Goal: Information Seeking & Learning: Check status

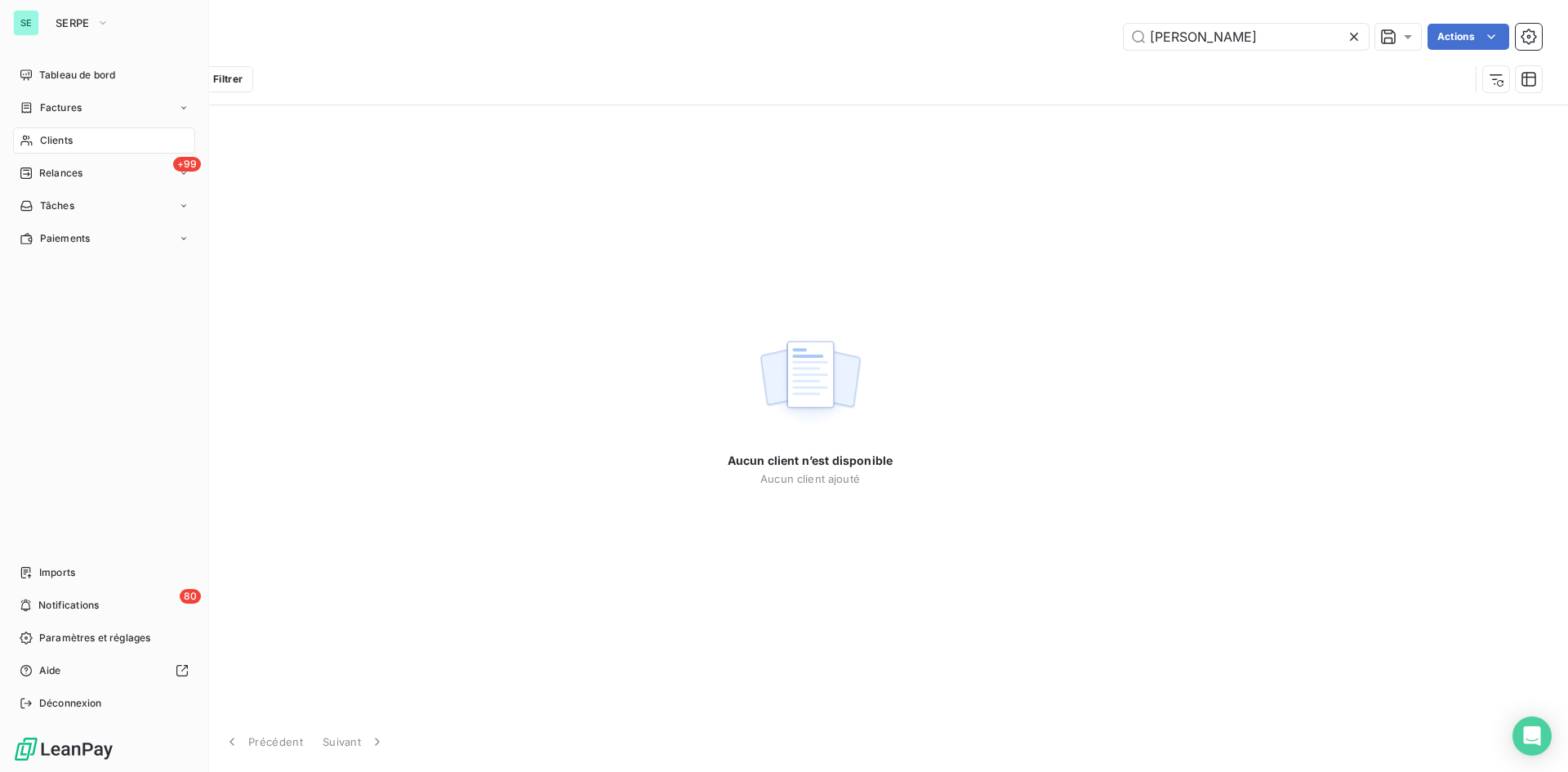
click at [48, 130] on div "Clients" at bounding box center [104, 139] width 182 height 26
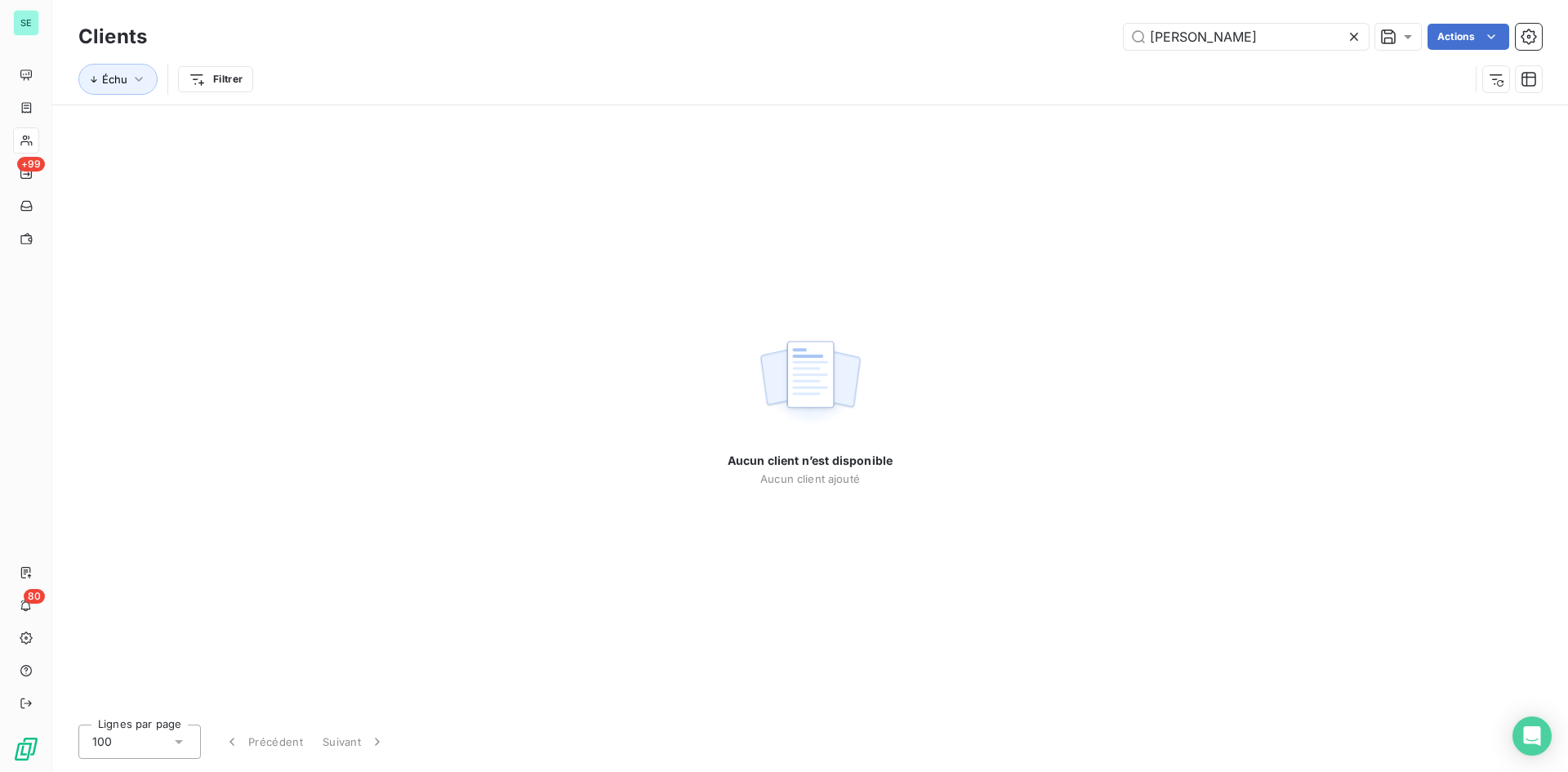
click at [1360, 37] on icon at bounding box center [1353, 36] width 16 height 16
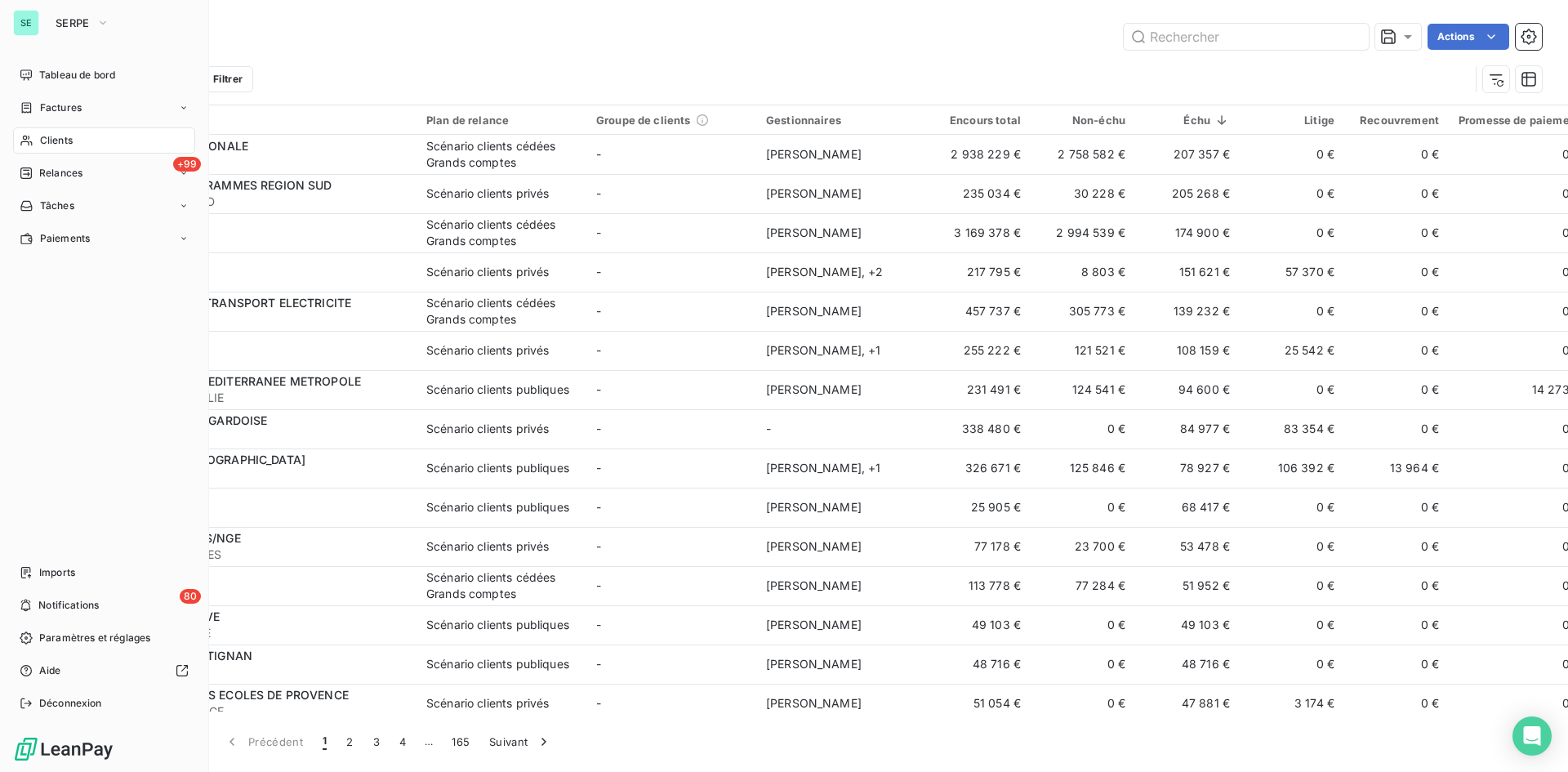
click at [42, 136] on span "Clients" at bounding box center [56, 139] width 32 height 14
click at [71, 137] on span "Clients" at bounding box center [56, 139] width 32 height 14
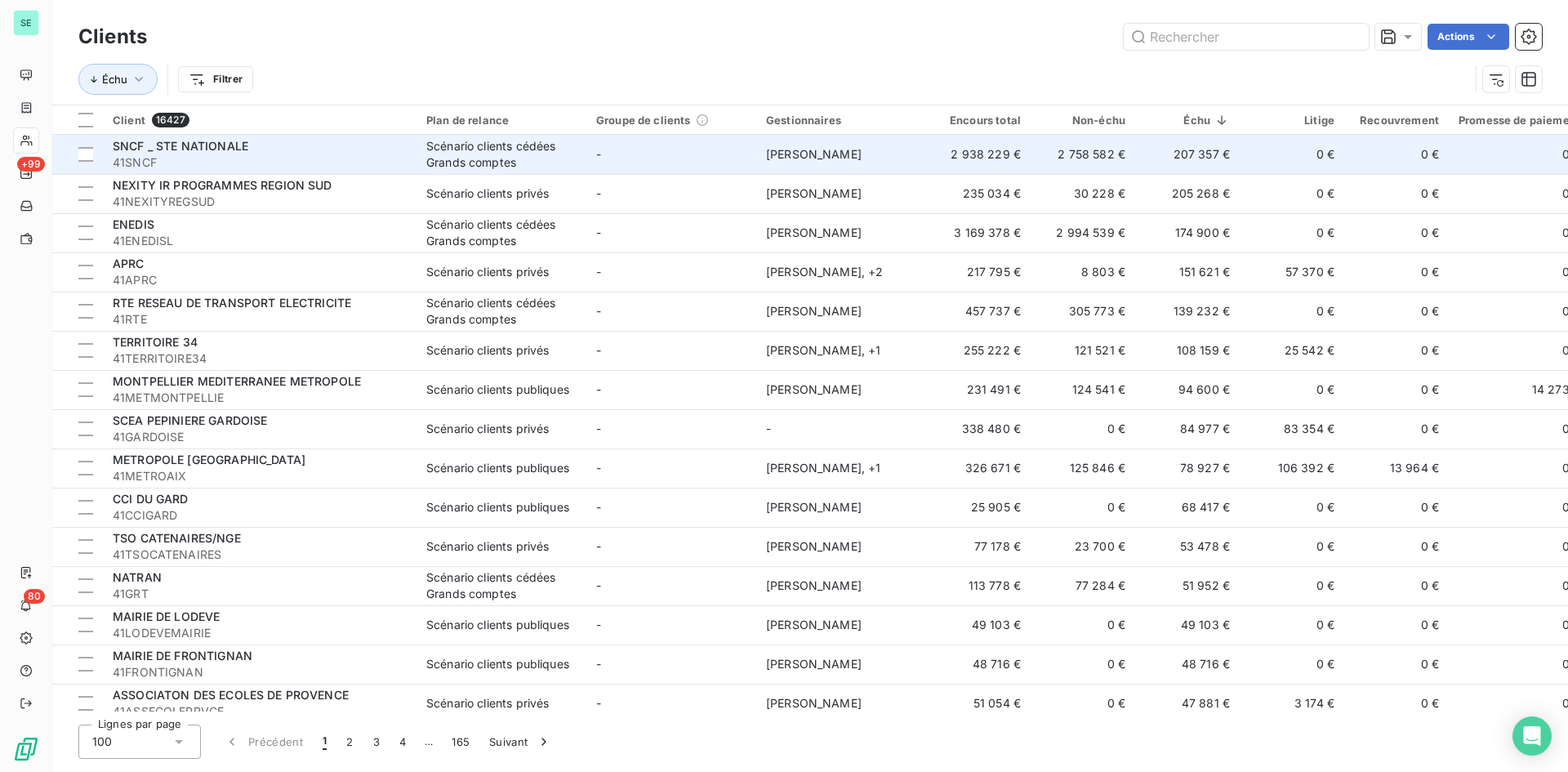
click at [499, 151] on div "Scénario clients cédées Grands comptes" at bounding box center [500, 155] width 150 height 32
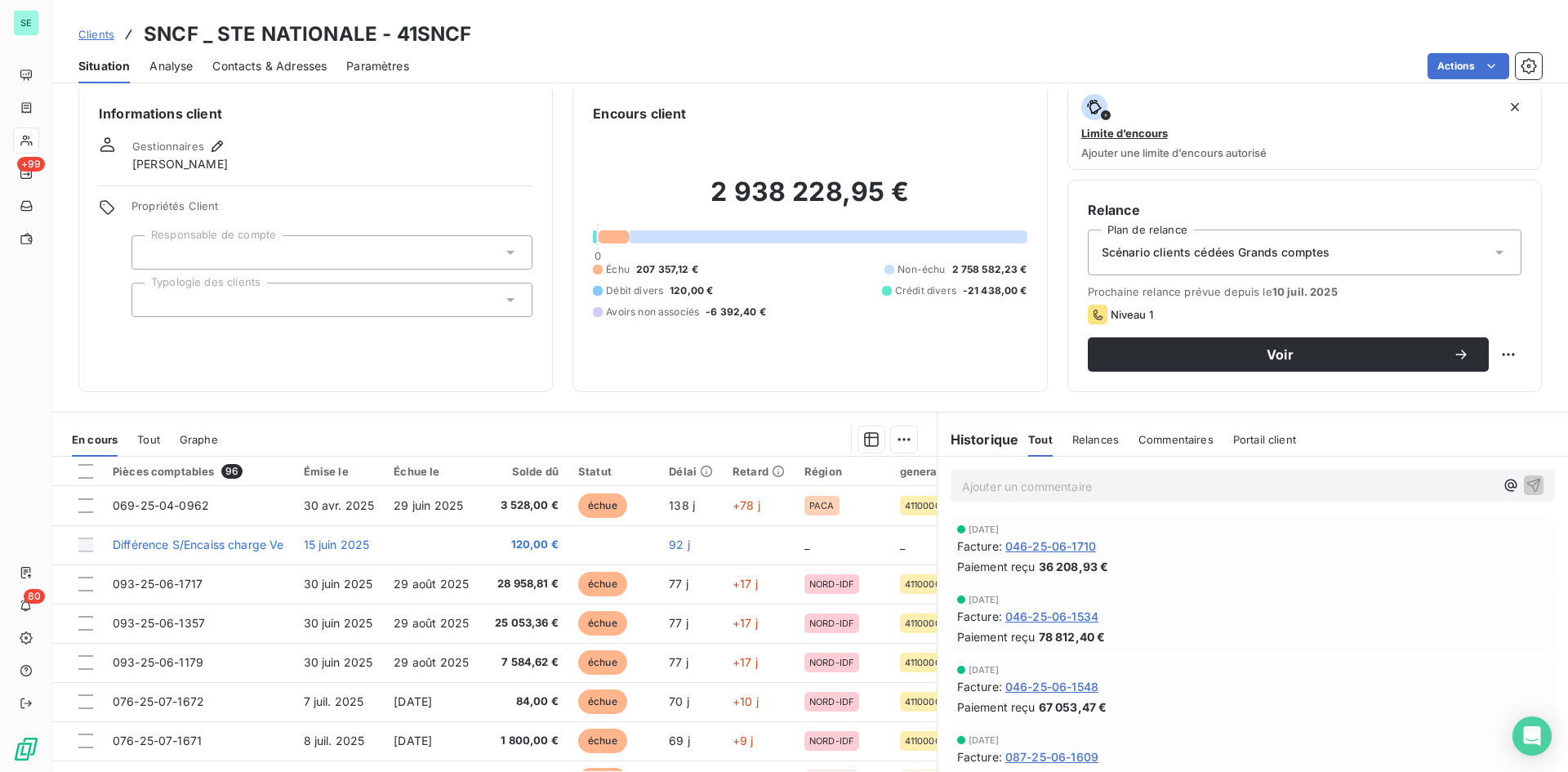
scroll to position [65, 0]
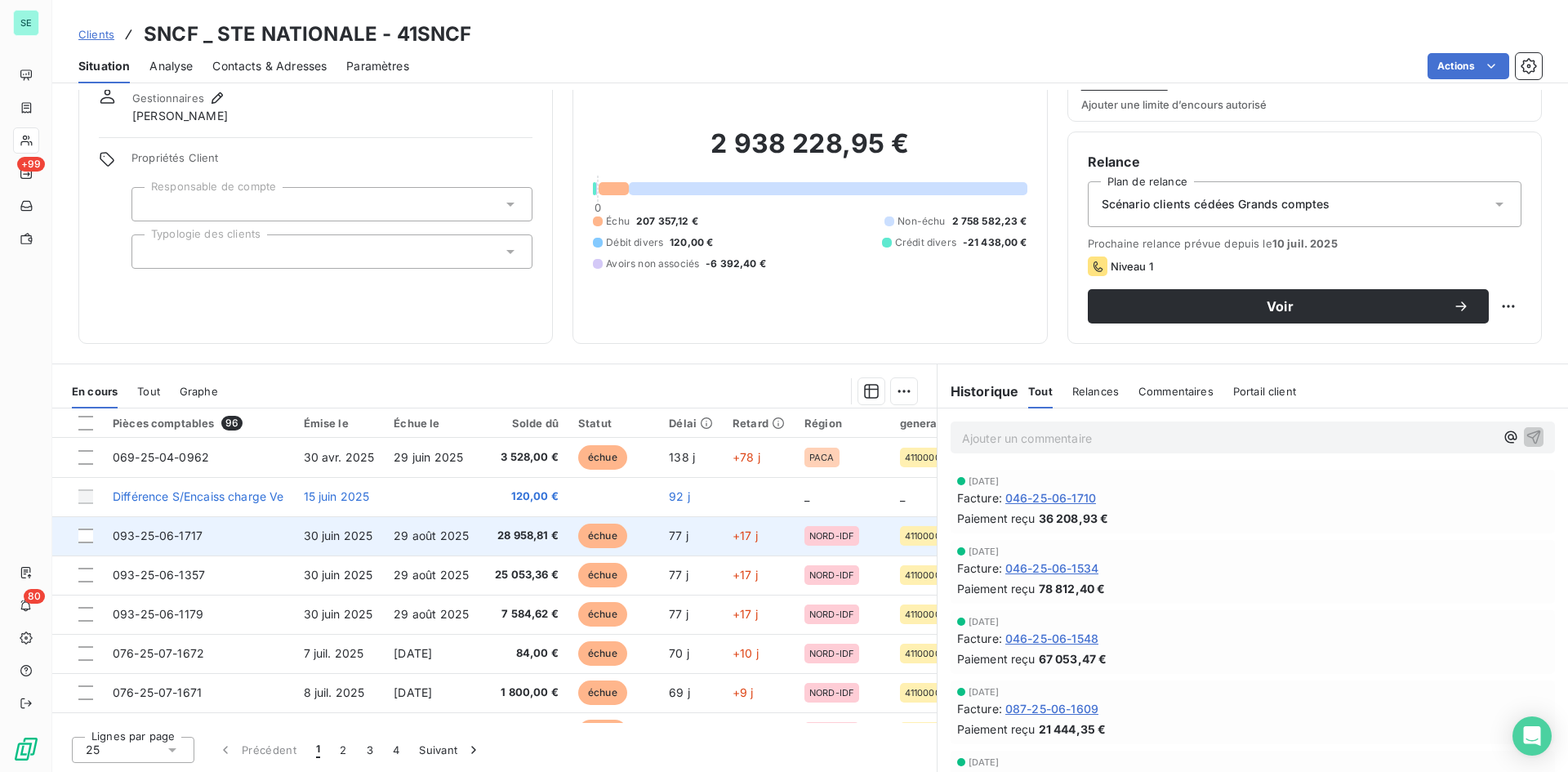
click at [528, 539] on span "28 958,81 €" at bounding box center [523, 535] width 71 height 16
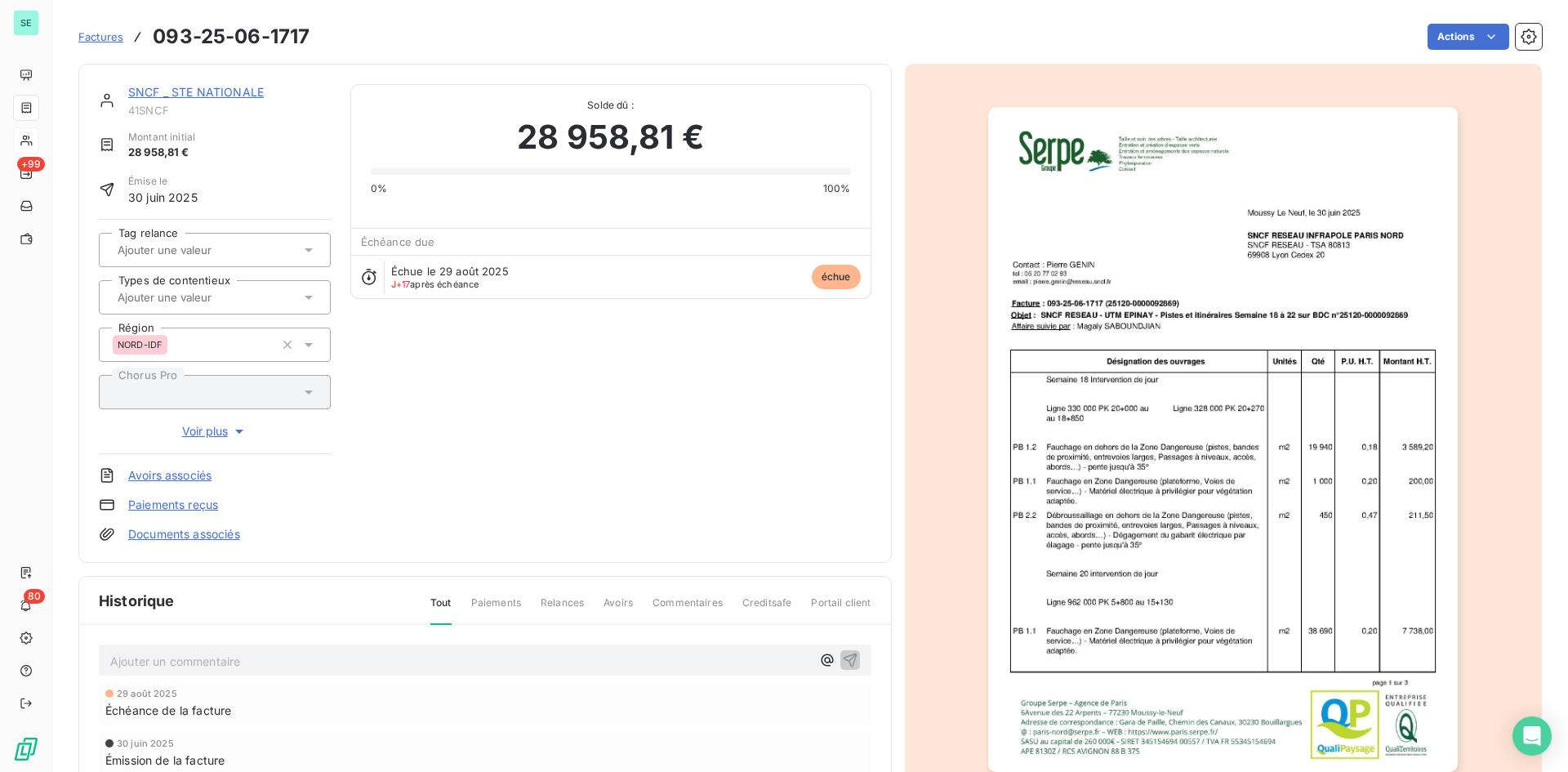
click at [92, 44] on link "Factures" at bounding box center [100, 36] width 45 height 16
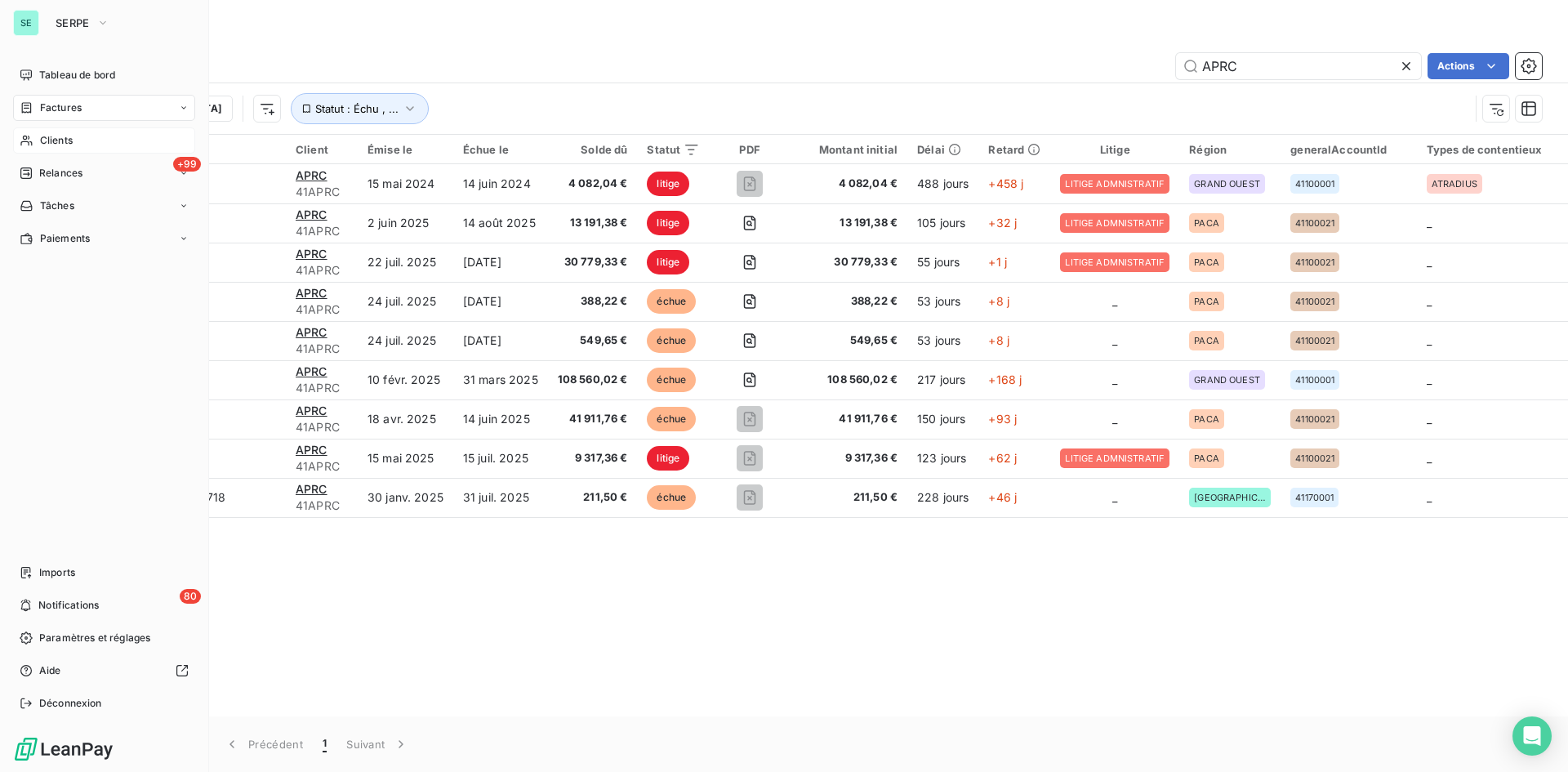
click at [50, 139] on span "Clients" at bounding box center [56, 139] width 32 height 14
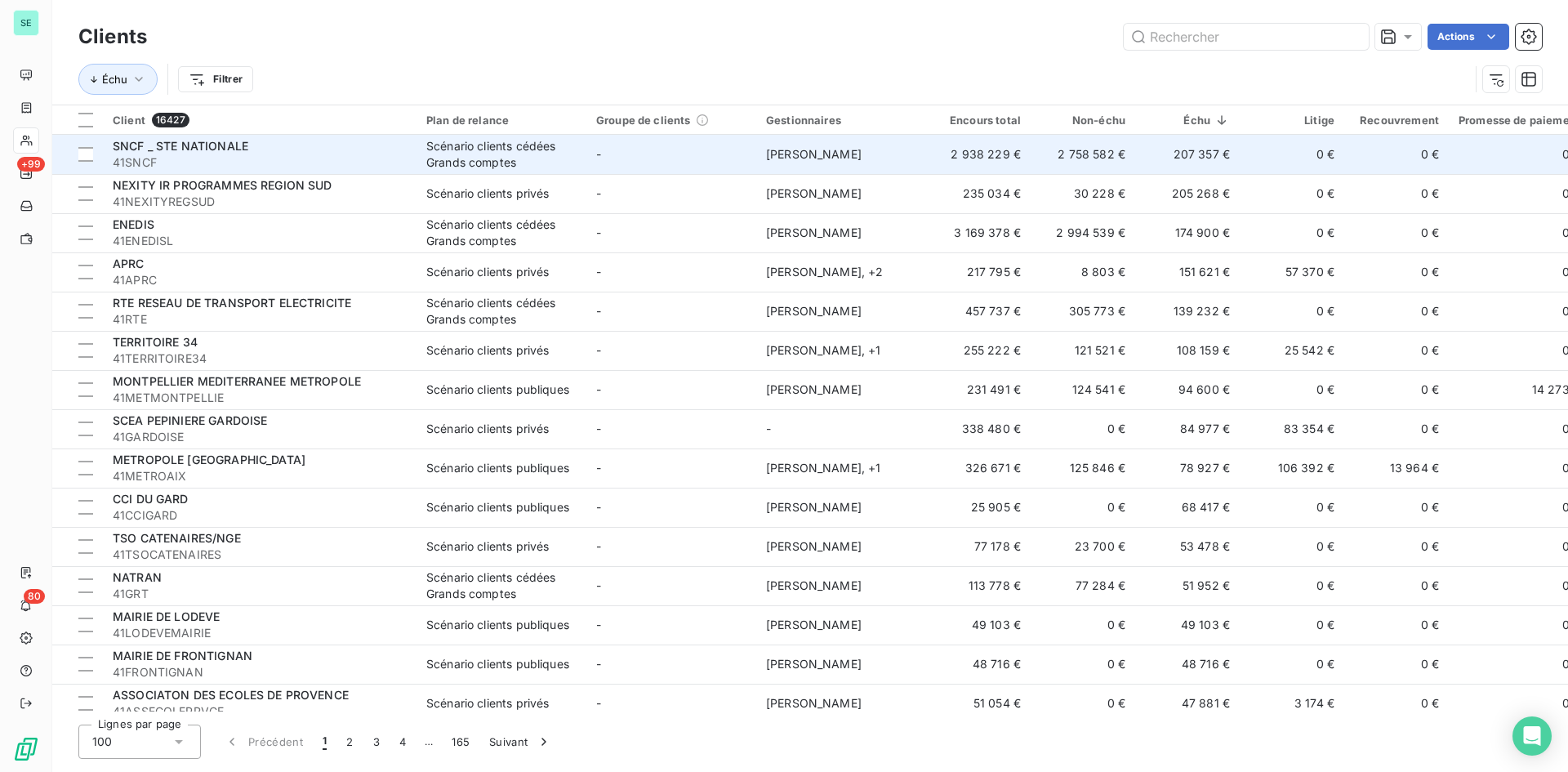
click at [234, 144] on span "SNCF _ STE NATIONALE" at bounding box center [180, 145] width 136 height 14
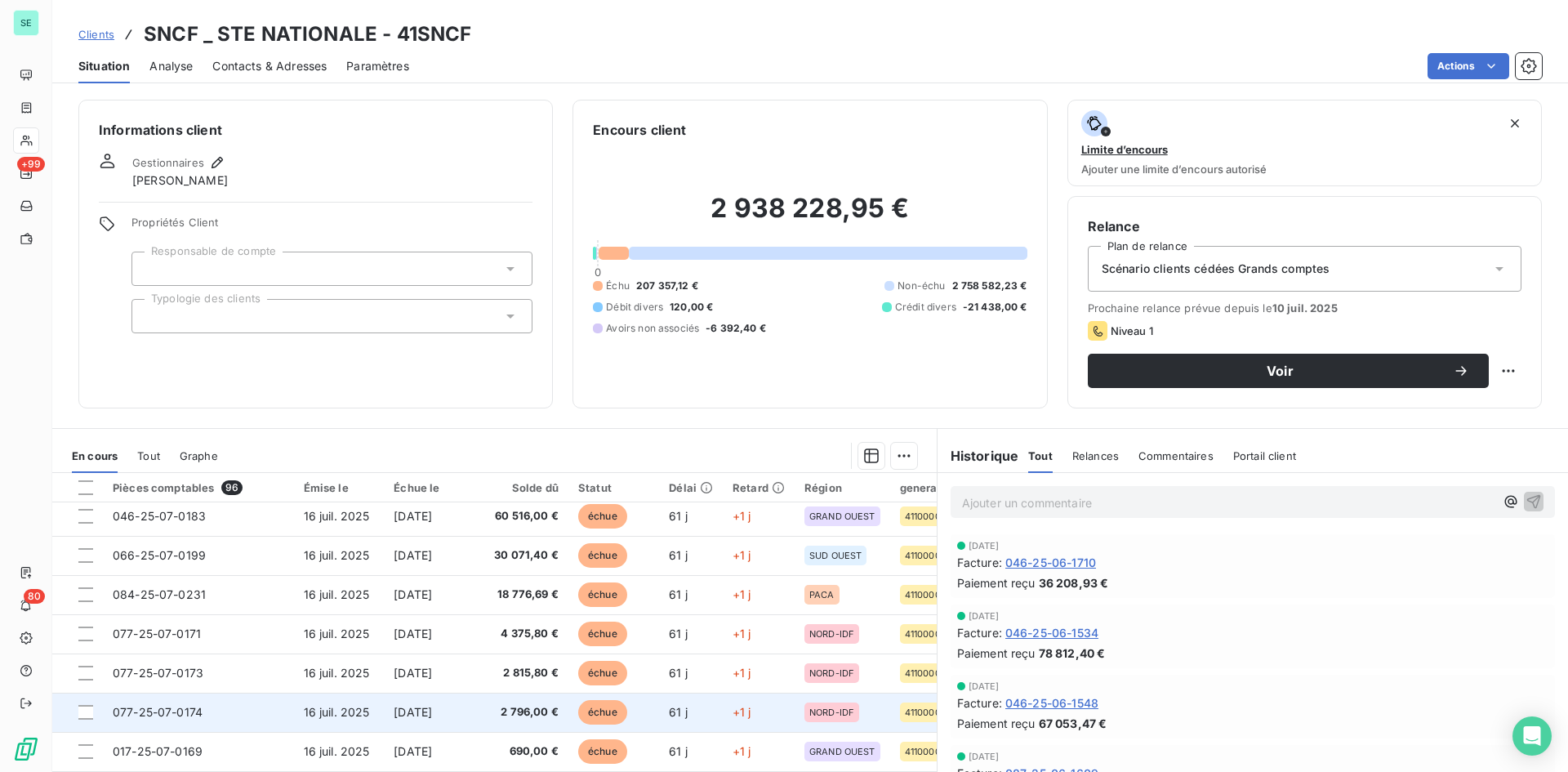
scroll to position [409, 0]
